Goal: Task Accomplishment & Management: Manage account settings

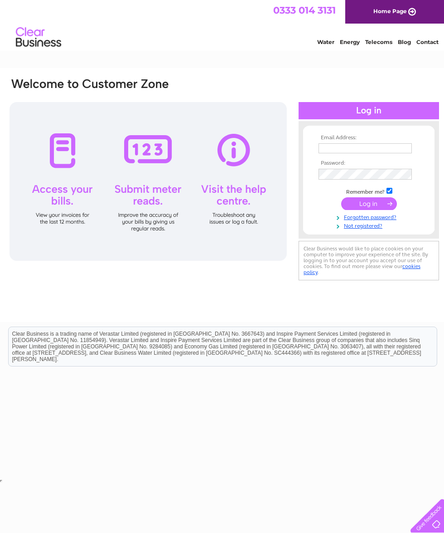
click at [336, 150] on input "text" at bounding box center [365, 148] width 93 height 10
type input "[EMAIL_ADDRESS][DOMAIN_NAME]"
click at [358, 210] on input "submit" at bounding box center [369, 204] width 56 height 13
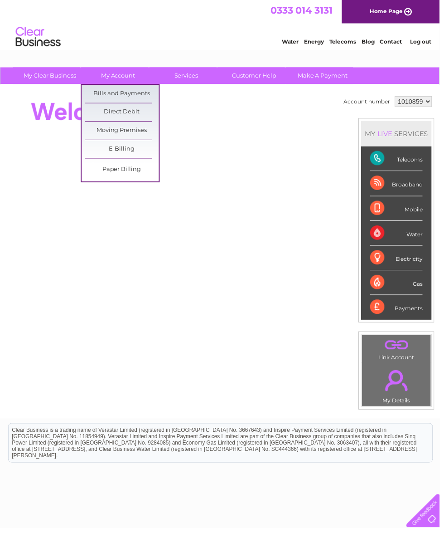
click at [97, 96] on link "Bills and Payments" at bounding box center [123, 95] width 75 height 18
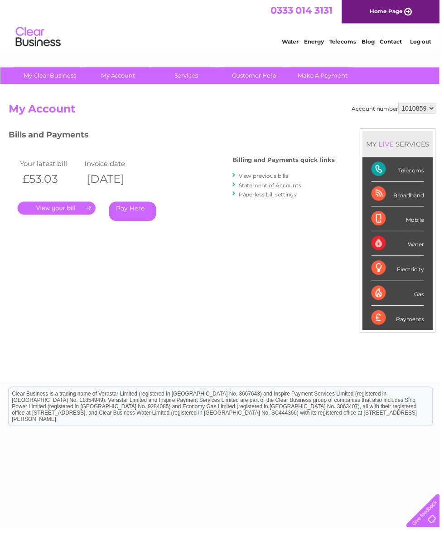
click at [38, 210] on link "." at bounding box center [57, 210] width 79 height 13
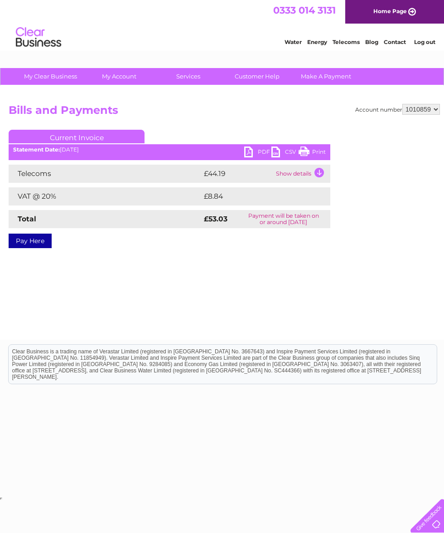
click at [245, 151] on link "PDF" at bounding box center [257, 152] width 27 height 13
